Goal: Task Accomplishment & Management: Complete application form

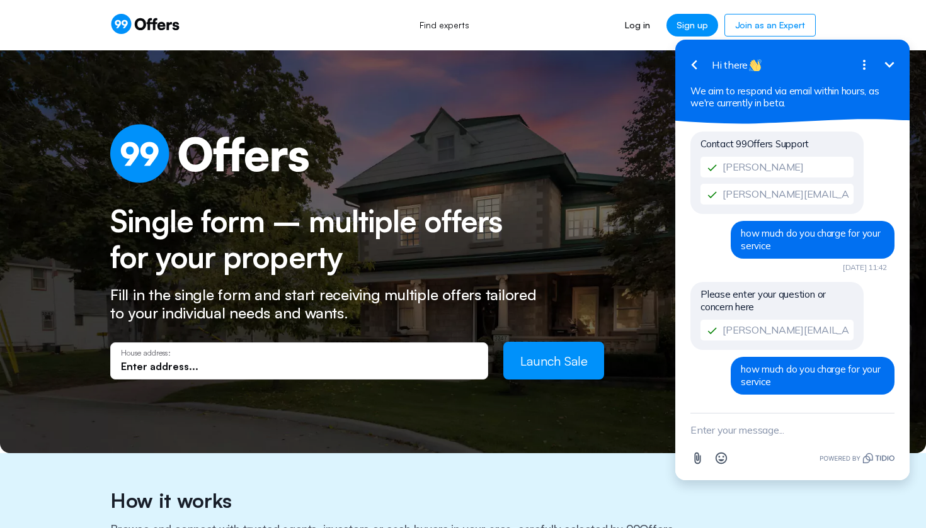
click at [137, 367] on input "text" at bounding box center [299, 367] width 356 height 14
paste input "6731 Crest Ave, University City, MO 63130 1st floor"
click at [553, 360] on button "Launch Sale" at bounding box center [553, 361] width 101 height 38
click at [557, 356] on span "Launch Sale" at bounding box center [553, 361] width 67 height 16
click at [694, 68] on icon "button" at bounding box center [694, 64] width 6 height 9
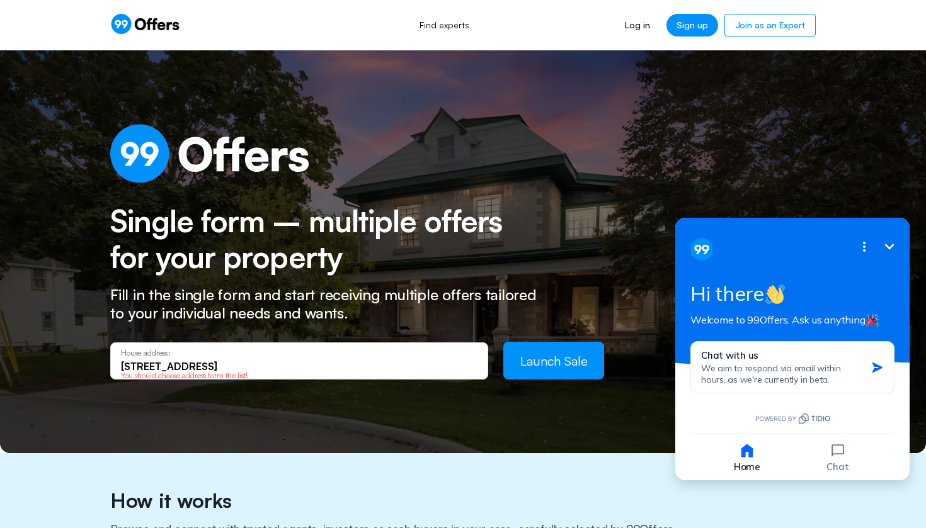
click at [415, 366] on input "6731 Crest Ave, University City, MO 63130" at bounding box center [299, 367] width 356 height 14
click at [193, 367] on input "6731 Crest Ave, University City, MO 63130" at bounding box center [299, 367] width 356 height 14
click at [315, 366] on input "6731 Crest Ave University City, MO 63130" at bounding box center [299, 367] width 356 height 14
click at [565, 368] on button "Launch Sale" at bounding box center [553, 361] width 101 height 38
click at [171, 366] on input "6731 Crest Ave University City, MO 63130" at bounding box center [299, 367] width 356 height 14
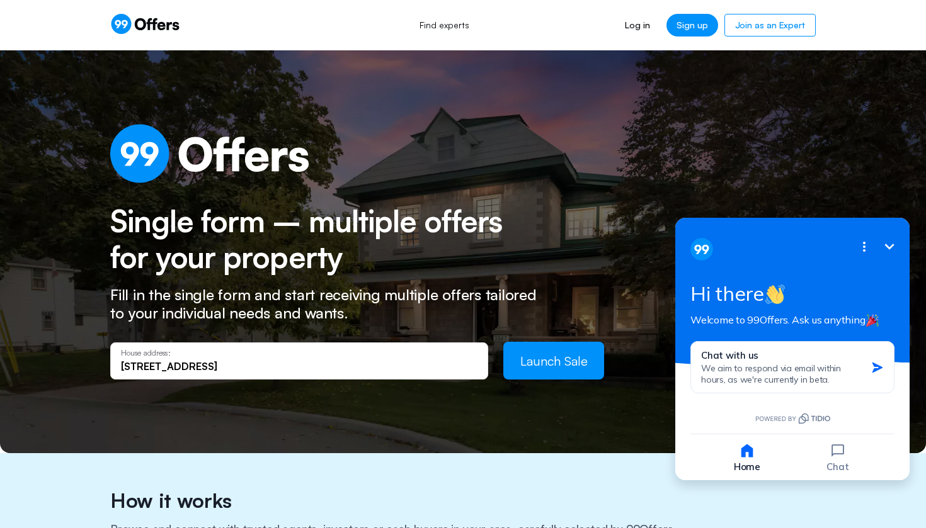
click at [201, 363] on input "6731 Crest Ave University City, MO 63130" at bounding box center [299, 367] width 356 height 14
click at [244, 365] on input "6731 Crest Ave University City, MO 63130" at bounding box center [299, 367] width 356 height 14
click at [318, 366] on input "6731 Crest Ave University City, MO 63130" at bounding box center [299, 367] width 356 height 14
type input "6731 Crest Ave University City, MO 63130"
click at [554, 361] on span "Launch Sale" at bounding box center [553, 361] width 67 height 16
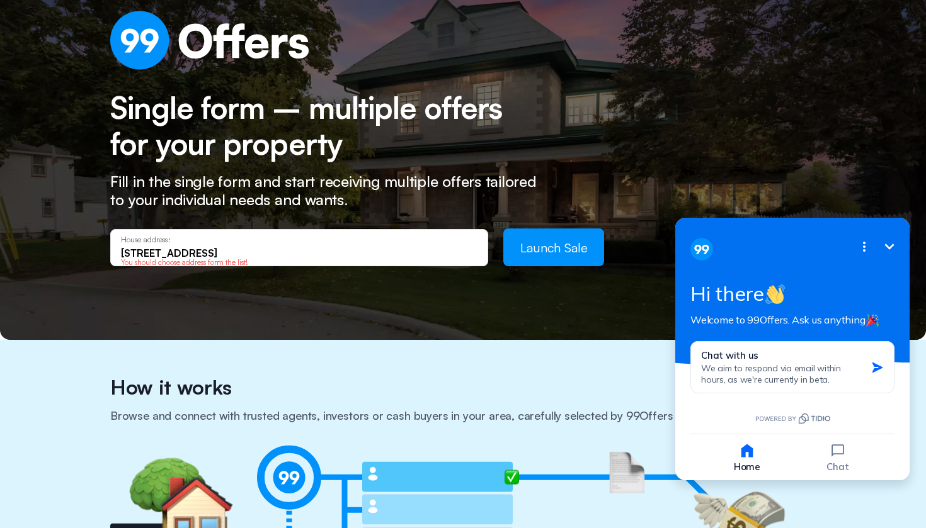
scroll to position [170, 0]
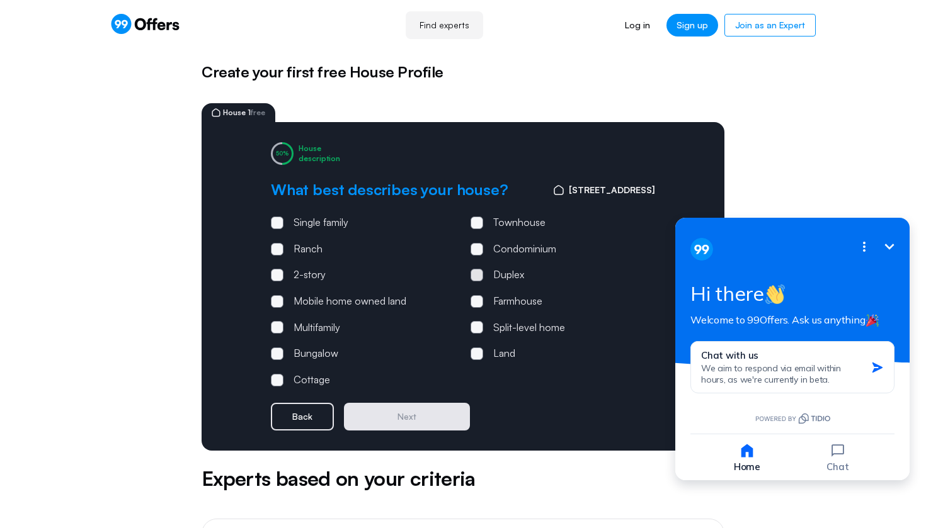
click at [479, 279] on span at bounding box center [476, 275] width 13 height 13
click at [0, 0] on input "Duplex" at bounding box center [0, 0] width 0 height 0
click at [394, 414] on button "Next" at bounding box center [407, 417] width 126 height 28
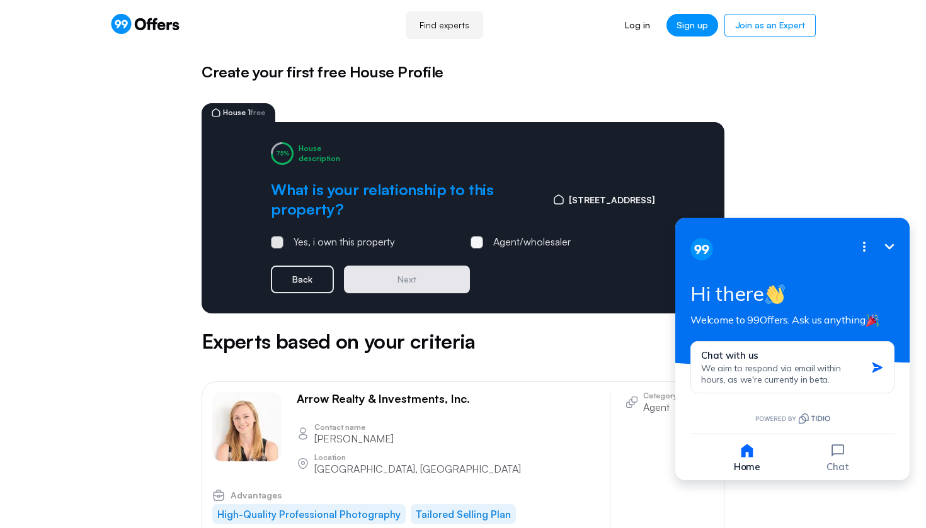
click at [276, 244] on span at bounding box center [277, 243] width 4 height 4
click at [0, 0] on input "Yes, i own this property" at bounding box center [0, 0] width 0 height 0
click at [416, 275] on button "Next" at bounding box center [407, 280] width 126 height 28
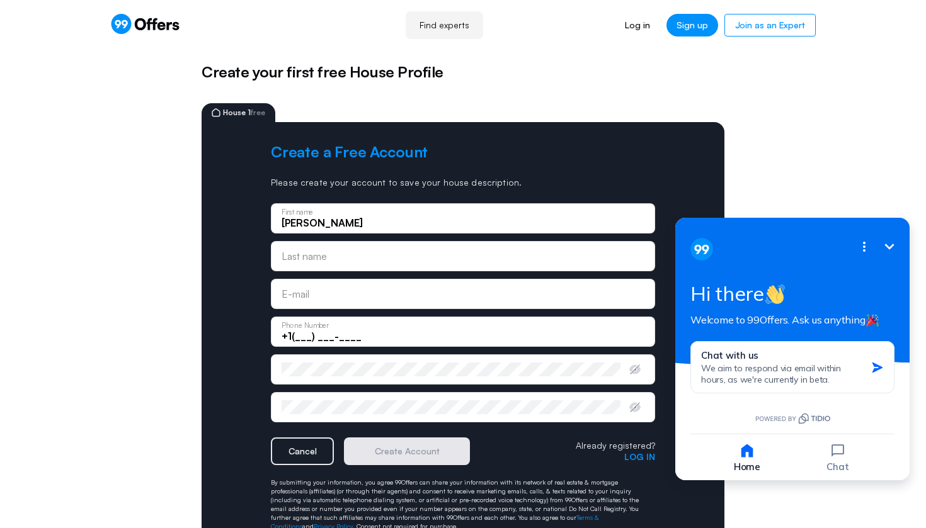
type input "[PERSON_NAME]"
type input "lobo"
type input "[PERSON_NAME][EMAIL_ADDRESS][DOMAIN_NAME]"
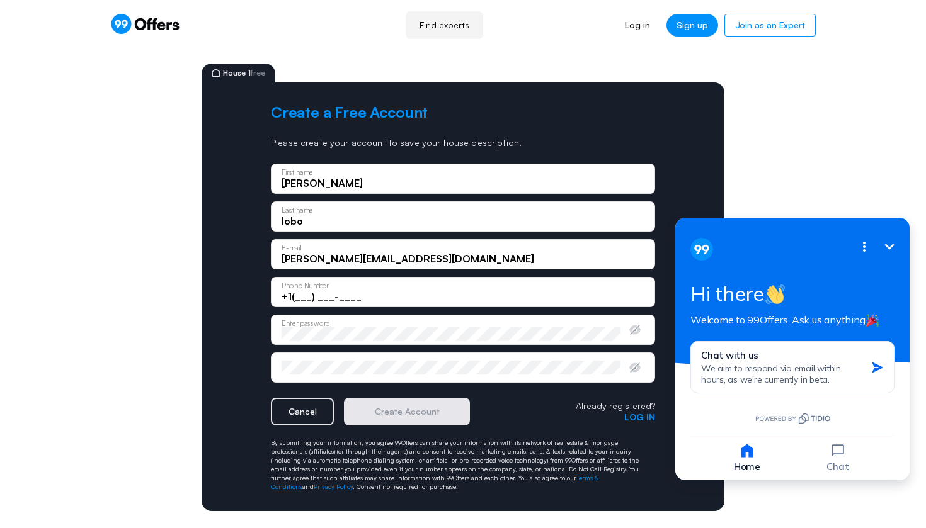
scroll to position [46, 0]
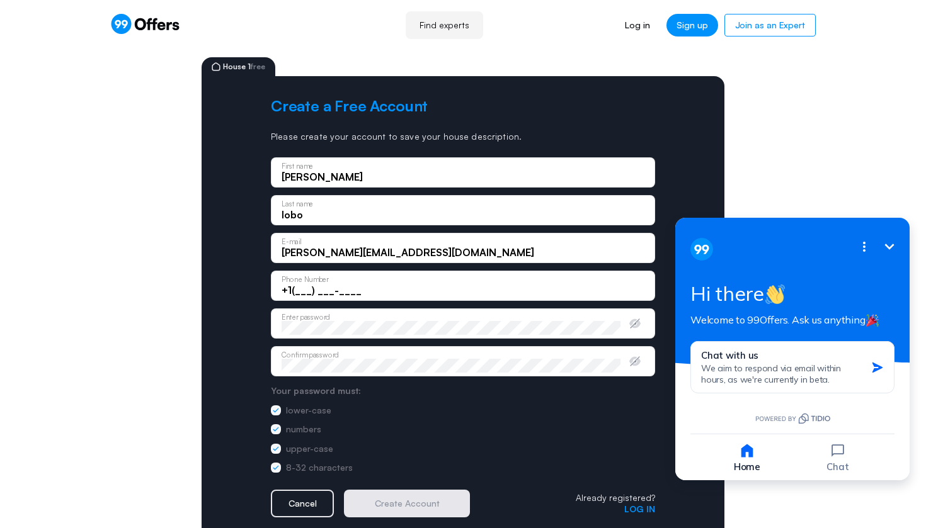
click at [304, 288] on input "+1(___) ___-____" at bounding box center [462, 290] width 363 height 14
type input "[PHONE_NUMBER]"
click at [394, 497] on button "Create Account" at bounding box center [407, 504] width 126 height 28
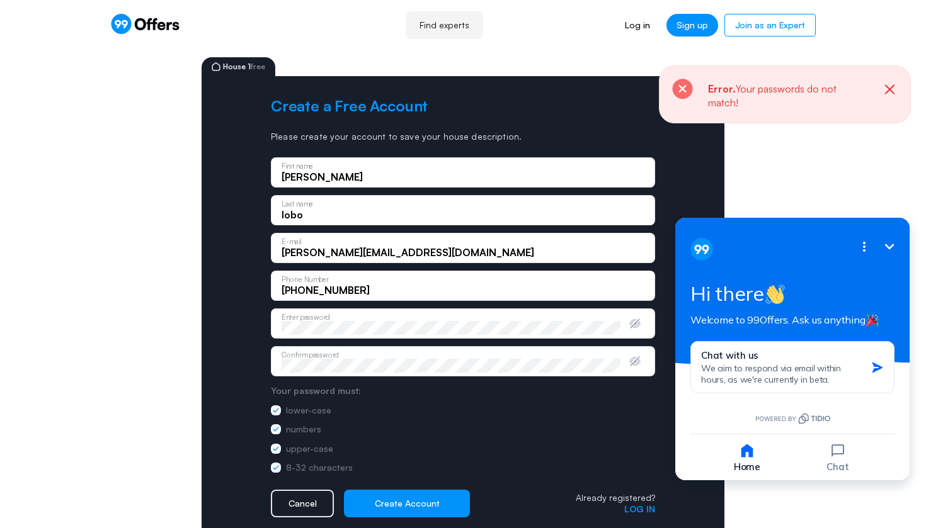
click at [887, 88] on icon "button" at bounding box center [889, 88] width 9 height 9
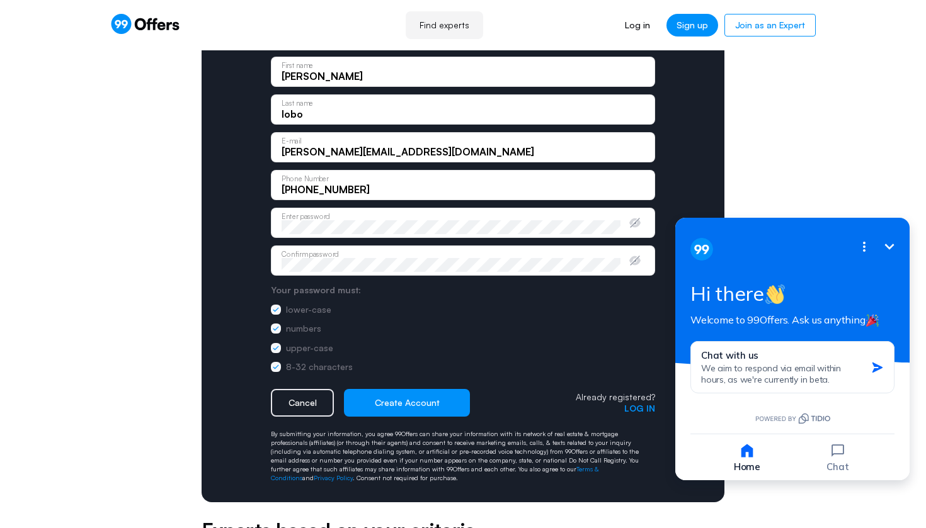
scroll to position [164, 0]
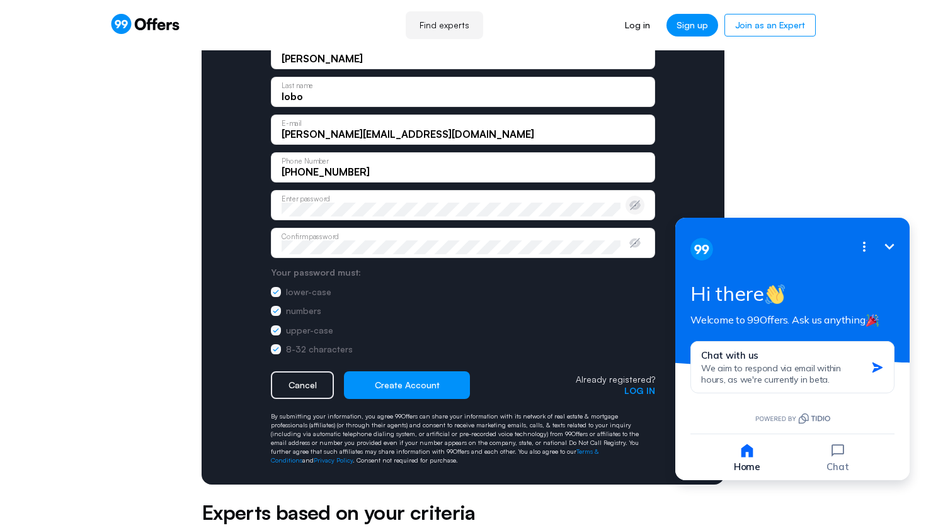
click at [636, 208] on icon "button" at bounding box center [634, 205] width 11 height 9
click at [631, 239] on icon "button" at bounding box center [634, 243] width 13 height 13
click at [399, 384] on button "Create Account" at bounding box center [407, 385] width 126 height 28
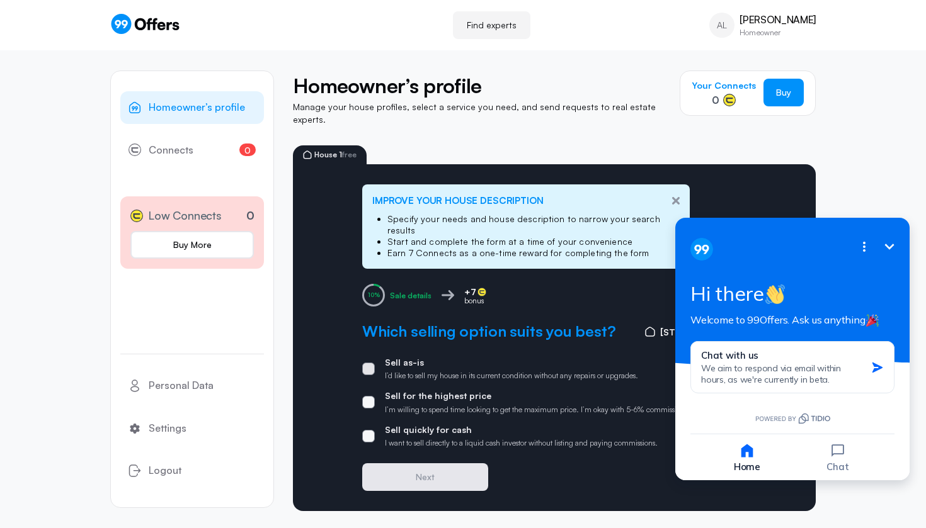
click at [368, 363] on span at bounding box center [368, 369] width 13 height 13
click at [0, 0] on input "Sell as-is I’d like to sell my house in its current condition without any repai…" at bounding box center [0, 0] width 0 height 0
click at [420, 463] on button "Next" at bounding box center [425, 477] width 126 height 28
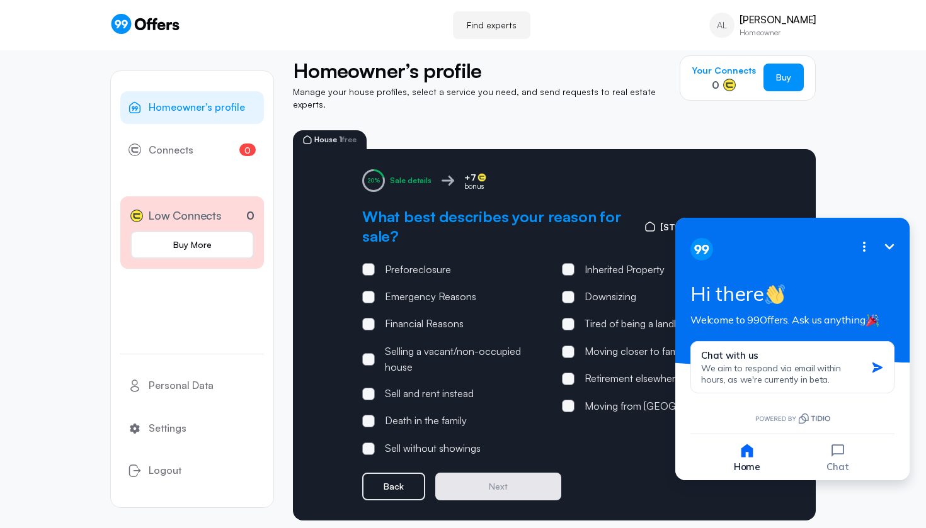
scroll to position [14, 0]
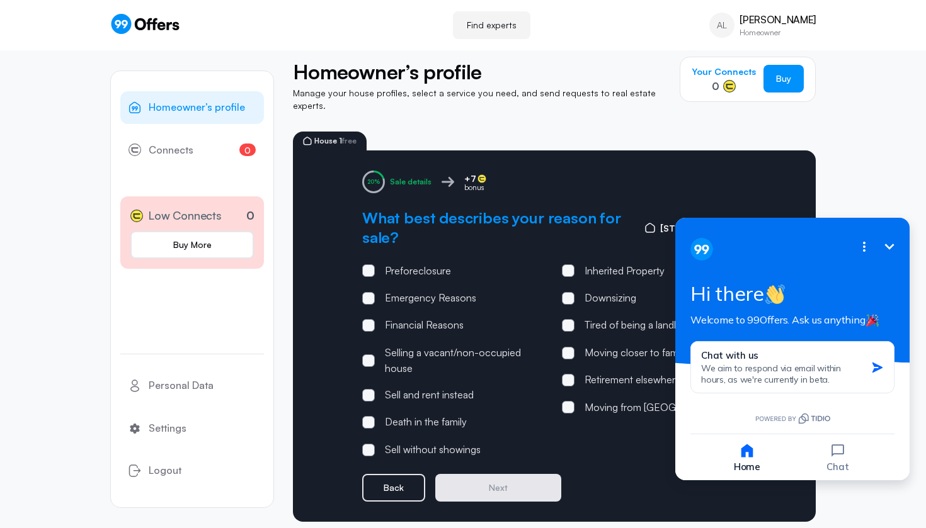
drag, startPoint x: 802, startPoint y: 239, endPoint x: 822, endPoint y: 273, distance: 39.2
click at [822, 273] on div "Minimize Open options Hi there Welcome to 99Offers. Ask us anything" at bounding box center [792, 292] width 234 height 149
click at [898, 230] on div "Minimize Open options Hi there Welcome to 99Offers. Ask us anything" at bounding box center [792, 292] width 234 height 149
click at [905, 213] on html "Minimize Open options Hi there Welcome to 99Offers. Ask us anything Chat with u…" at bounding box center [792, 349] width 267 height 295
click at [905, 218] on div "Minimize Open options Hi there Welcome to 99Offers. Ask us anything" at bounding box center [792, 292] width 234 height 149
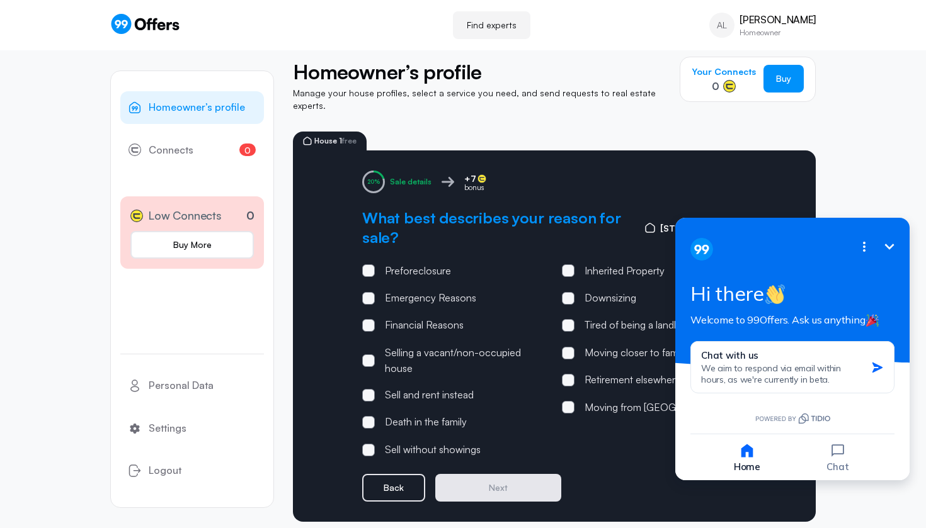
click at [677, 222] on div "Minimize Open options Hi there Welcome to 99Offers. Ask us anything" at bounding box center [792, 292] width 234 height 149
click at [676, 217] on html "Minimize Open options Hi there Welcome to 99Offers. Ask us anything Chat with u…" at bounding box center [792, 349] width 267 height 295
click at [859, 244] on icon "Open options" at bounding box center [863, 246] width 15 height 15
click at [878, 172] on div "Homeowner’s profile 0 Connects 0 Low Connects 0 Buy More Personal Data Settings…" at bounding box center [463, 290] width 926 height 506
click at [570, 319] on span at bounding box center [568, 325] width 13 height 13
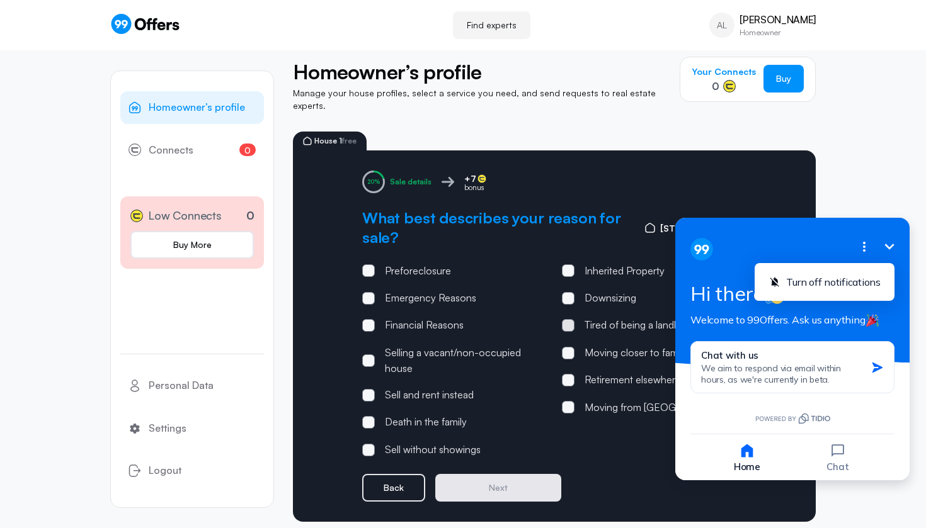
click at [0, 0] on input "Tired of being a landlord" at bounding box center [0, 0] width 0 height 0
click at [492, 483] on button "Next" at bounding box center [498, 488] width 126 height 28
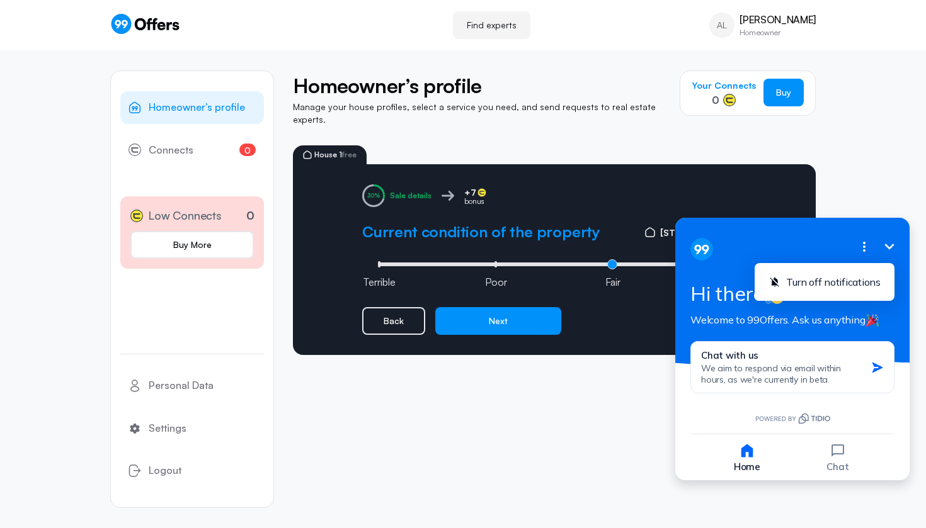
scroll to position [0, 0]
drag, startPoint x: 610, startPoint y: 253, endPoint x: 523, endPoint y: 252, distance: 87.5
type input "1"
click at [523, 263] on input "range" at bounding box center [554, 265] width 359 height 4
click at [498, 316] on button "Next" at bounding box center [498, 321] width 126 height 28
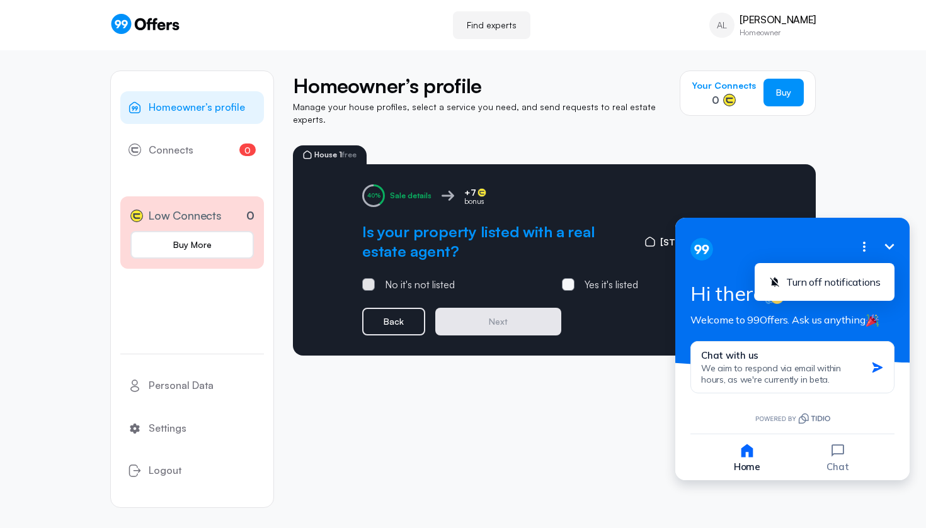
click at [367, 283] on span at bounding box center [368, 285] width 4 height 4
click at [0, 0] on input "No it's not listed" at bounding box center [0, 0] width 0 height 0
click at [487, 316] on button "Next" at bounding box center [498, 322] width 126 height 28
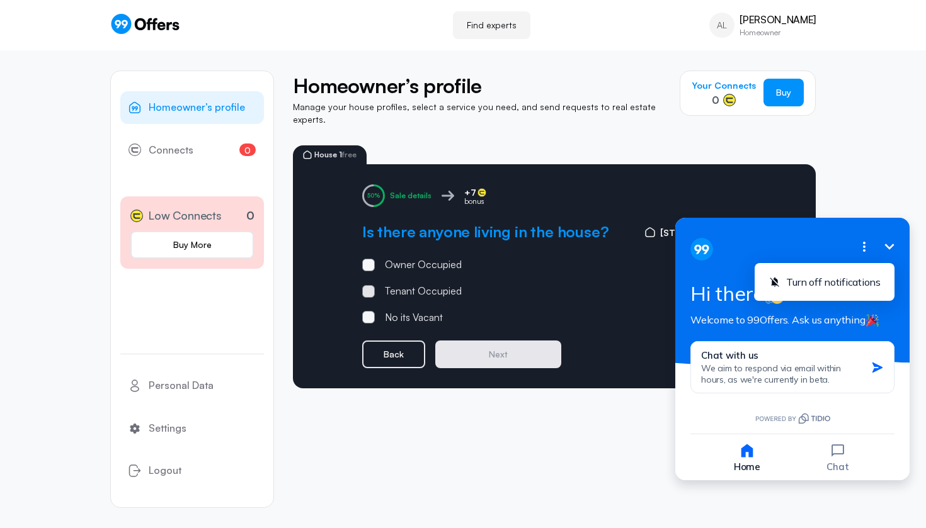
click at [374, 285] on span at bounding box center [368, 291] width 13 height 13
click at [0, 0] on input "Tenant Occupied" at bounding box center [0, 0] width 0 height 0
click at [503, 348] on button "Next" at bounding box center [498, 355] width 126 height 28
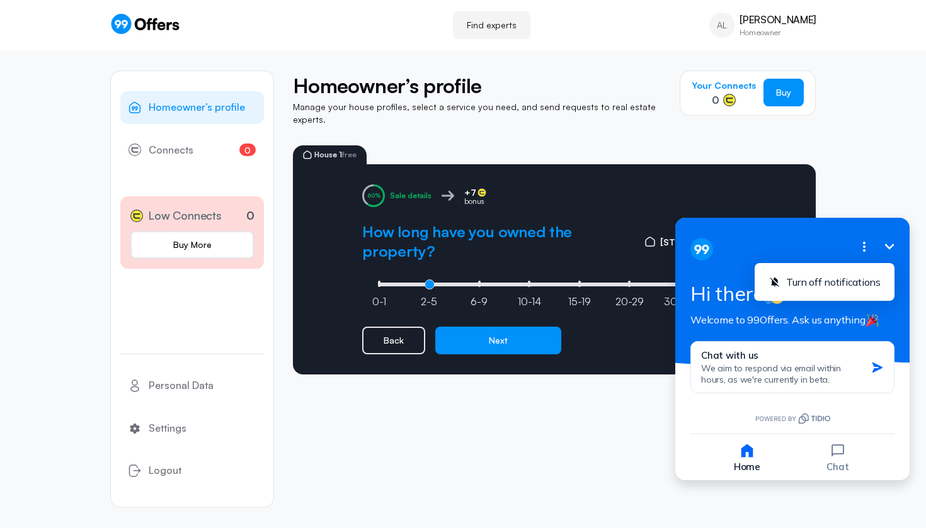
type input "1"
click at [428, 283] on input "range" at bounding box center [554, 285] width 359 height 4
click at [480, 327] on button "Next" at bounding box center [498, 341] width 126 height 28
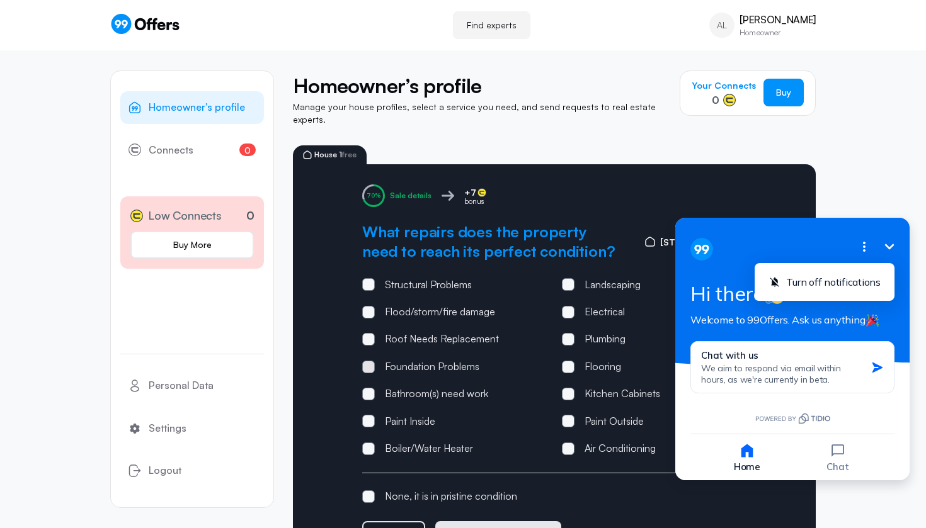
click at [366, 361] on span at bounding box center [368, 367] width 13 height 13
click at [0, 0] on input "Foundation Problems" at bounding box center [0, 0] width 0 height 0
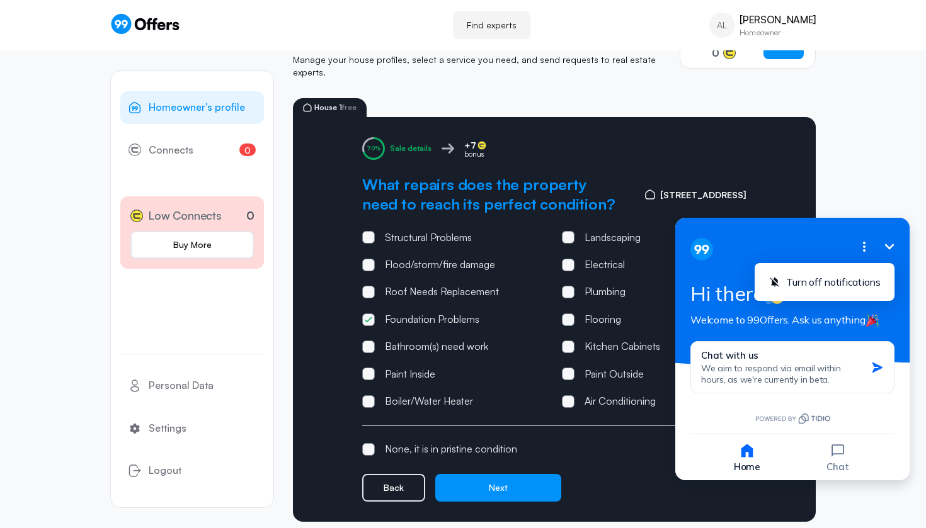
scroll to position [47, 0]
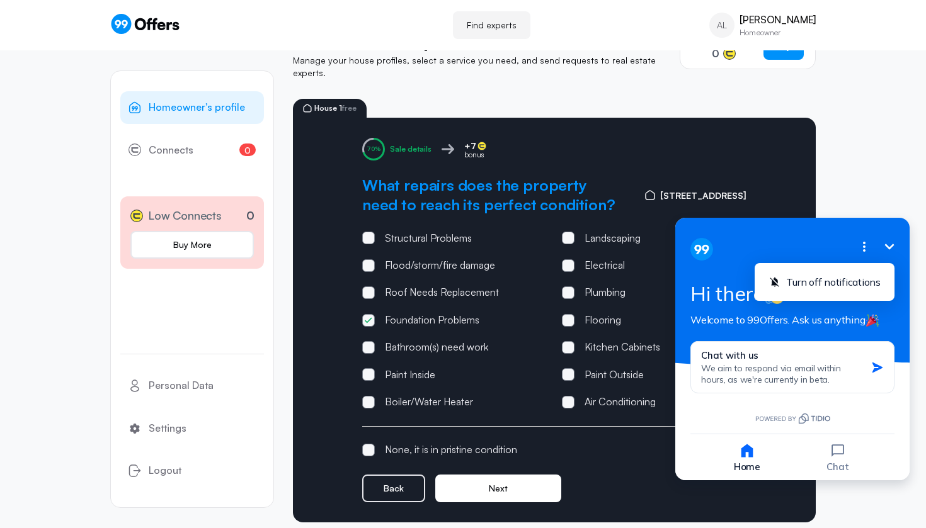
click at [500, 475] on button "Next" at bounding box center [498, 489] width 126 height 28
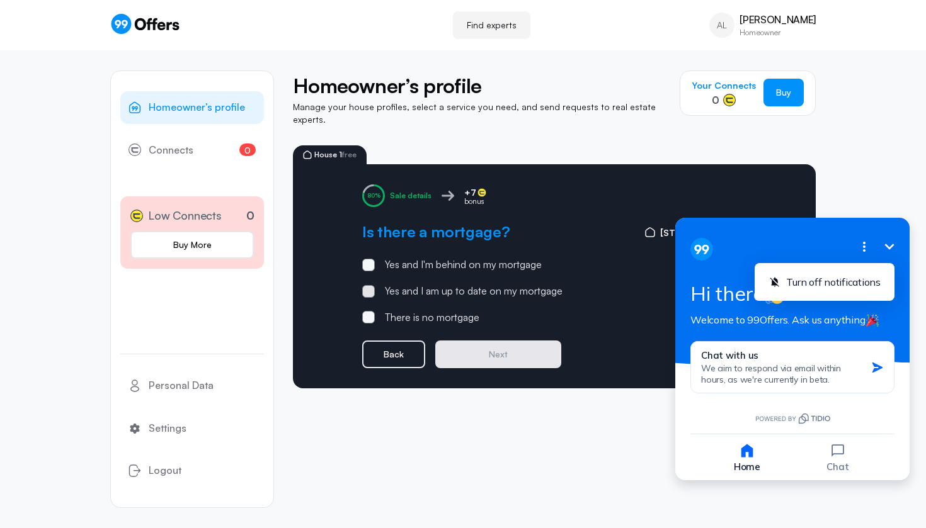
click at [366, 286] on span at bounding box center [368, 291] width 13 height 13
click at [0, 0] on input "Yes and I am up to date on my mortgage" at bounding box center [0, 0] width 0 height 0
click at [497, 348] on button "Next" at bounding box center [498, 355] width 126 height 28
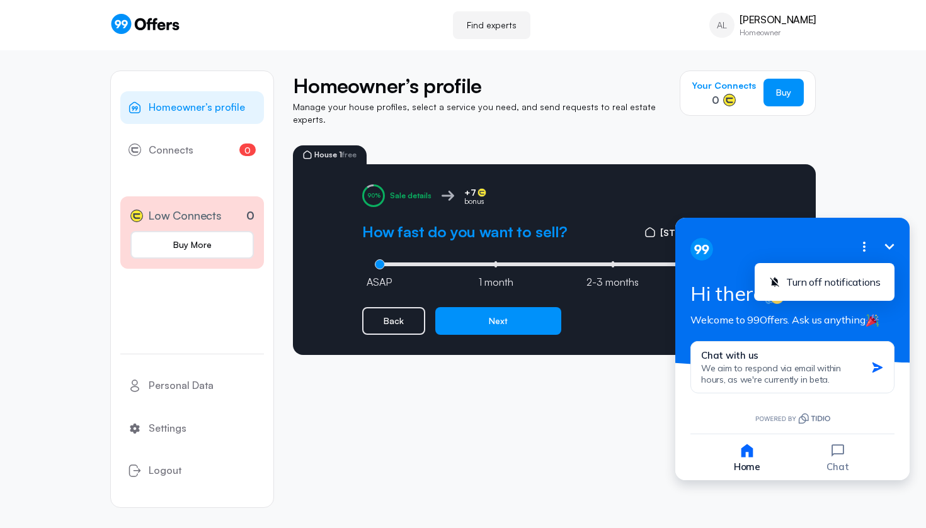
type input "0"
click at [383, 263] on input "range" at bounding box center [554, 265] width 359 height 4
click at [504, 312] on button "Next" at bounding box center [498, 321] width 126 height 28
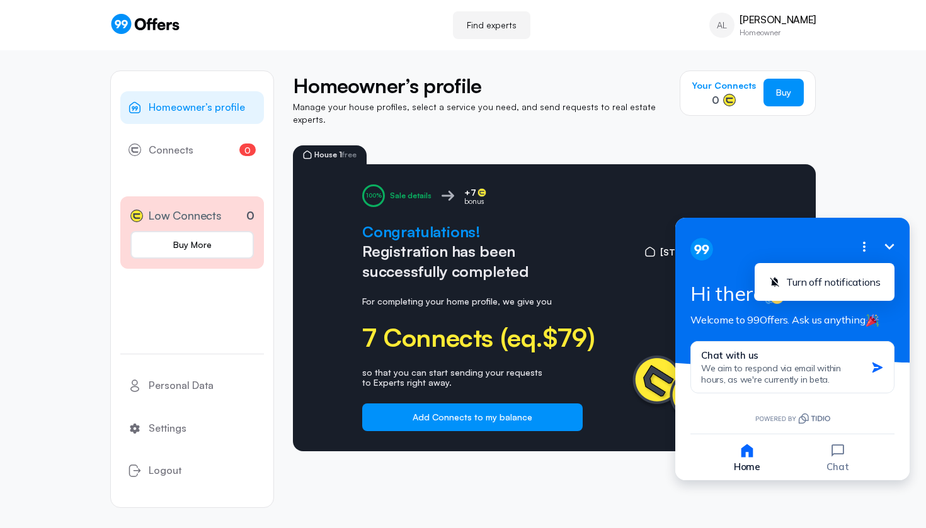
click at [683, 230] on div "Minimize Close options Turn off notifications Hi there Welcome to 99Offers. Ask…" at bounding box center [792, 292] width 234 height 149
click at [839, 456] on icon "button" at bounding box center [838, 451] width 18 height 18
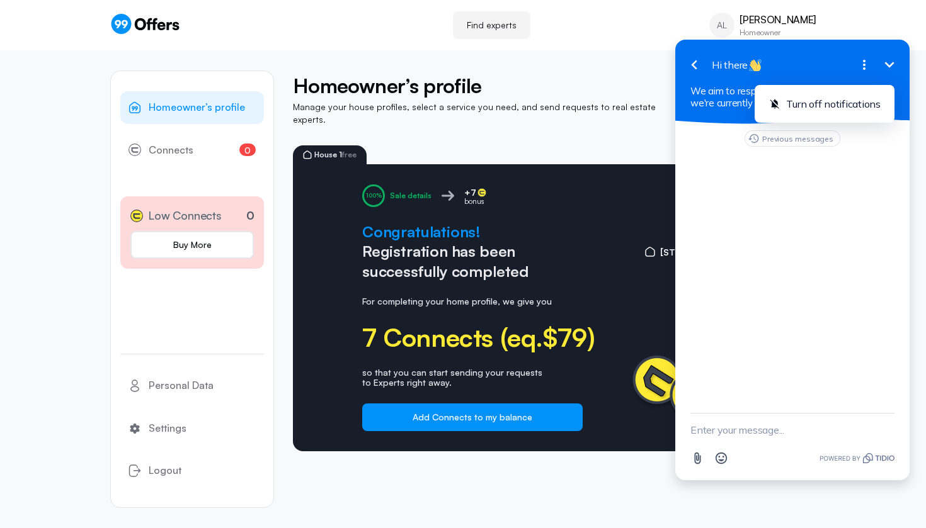
click at [708, 429] on textarea "New message" at bounding box center [792, 430] width 204 height 33
type textarea "how does 99offers works"
